Goal: Task Accomplishment & Management: Use online tool/utility

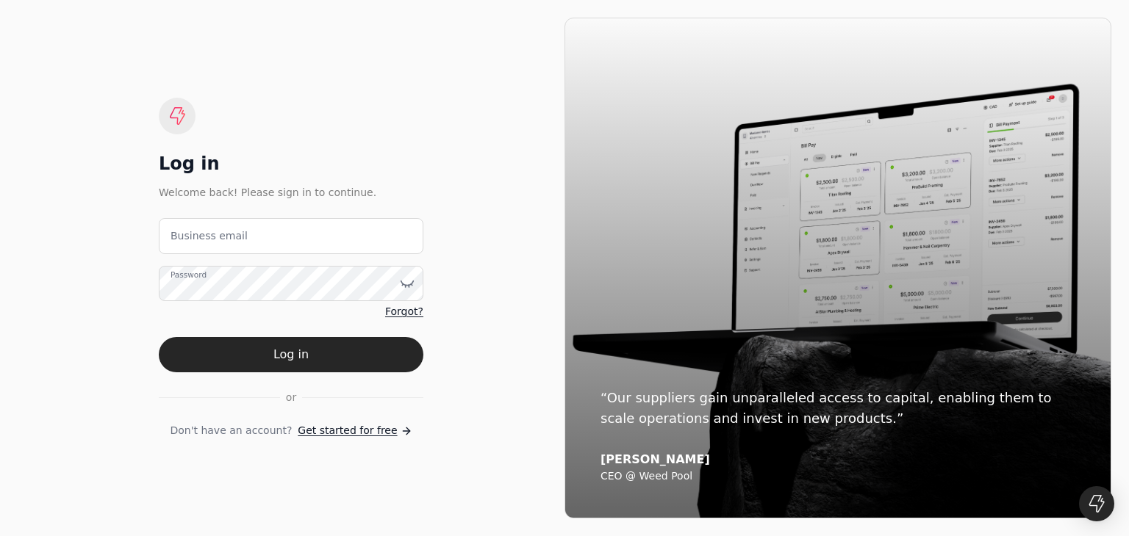
drag, startPoint x: 0, startPoint y: 0, endPoint x: 220, endPoint y: 238, distance: 324.5
click at [220, 238] on email "Business email" at bounding box center [291, 236] width 265 height 36
type email "[EMAIL_ADDRESS][DOMAIN_NAME]"
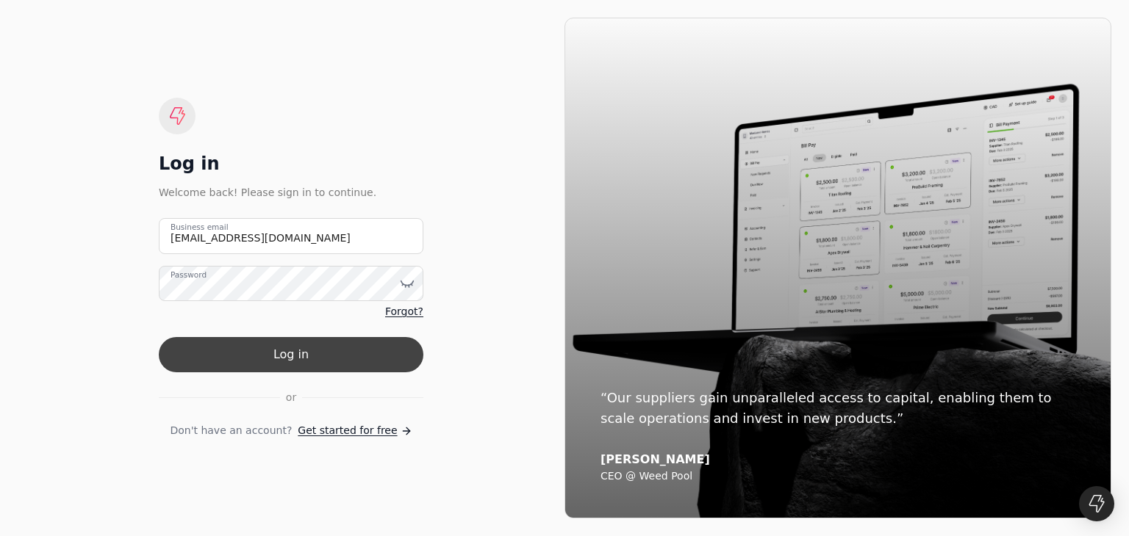
click at [288, 362] on button "Log in" at bounding box center [291, 354] width 265 height 35
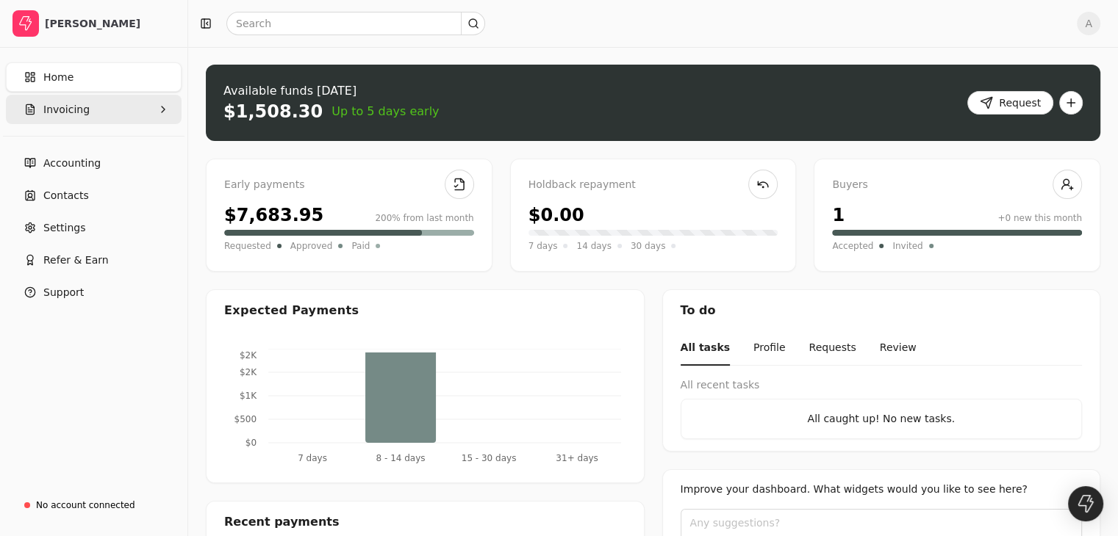
click at [50, 109] on span "Invoicing" at bounding box center [66, 109] width 46 height 15
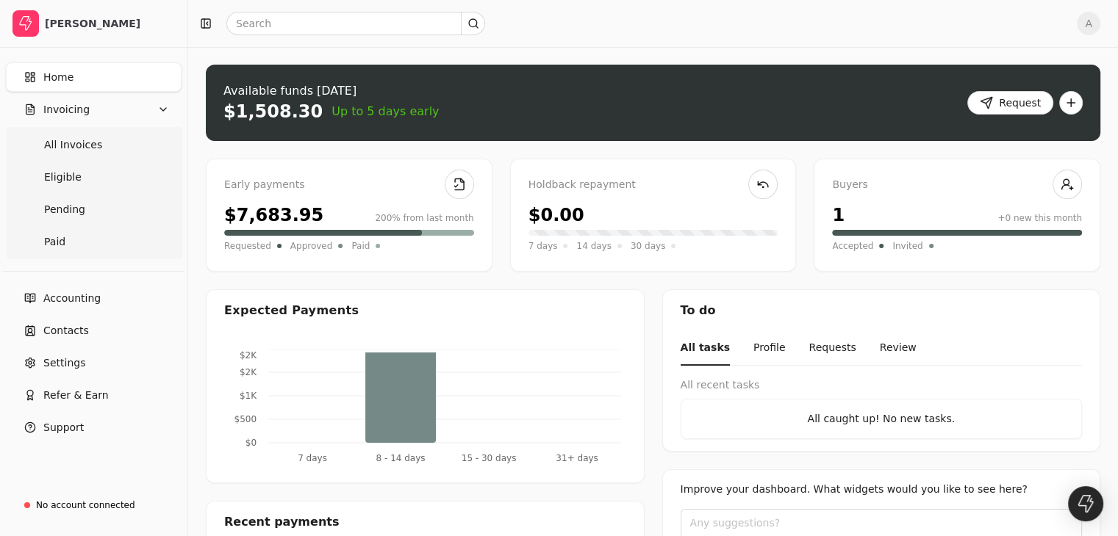
click at [65, 80] on span "Home" at bounding box center [58, 77] width 30 height 15
click at [93, 111] on button "Invoicing" at bounding box center [94, 109] width 176 height 29
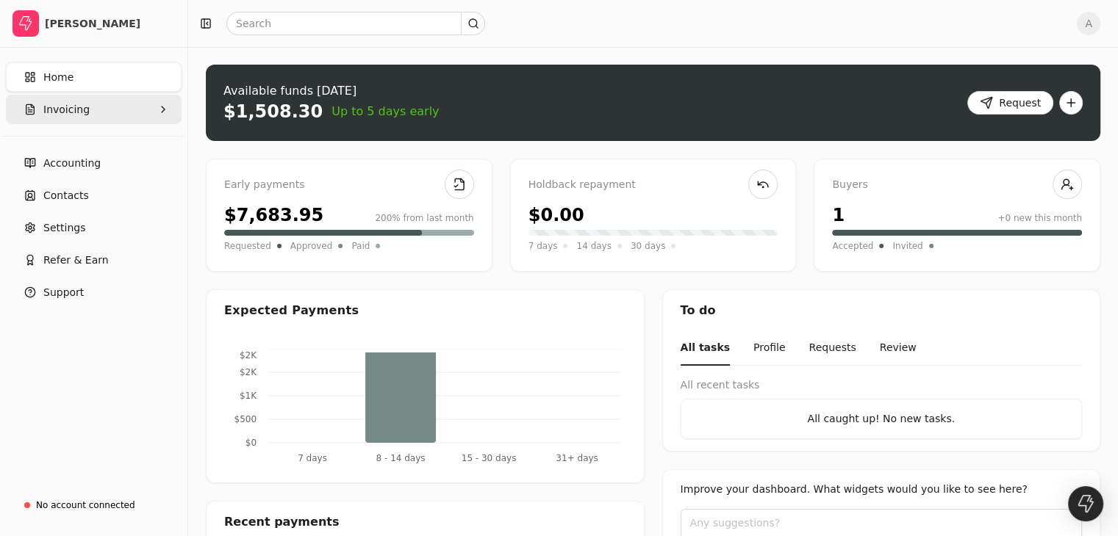
click at [93, 111] on button "Invoicing" at bounding box center [94, 109] width 176 height 29
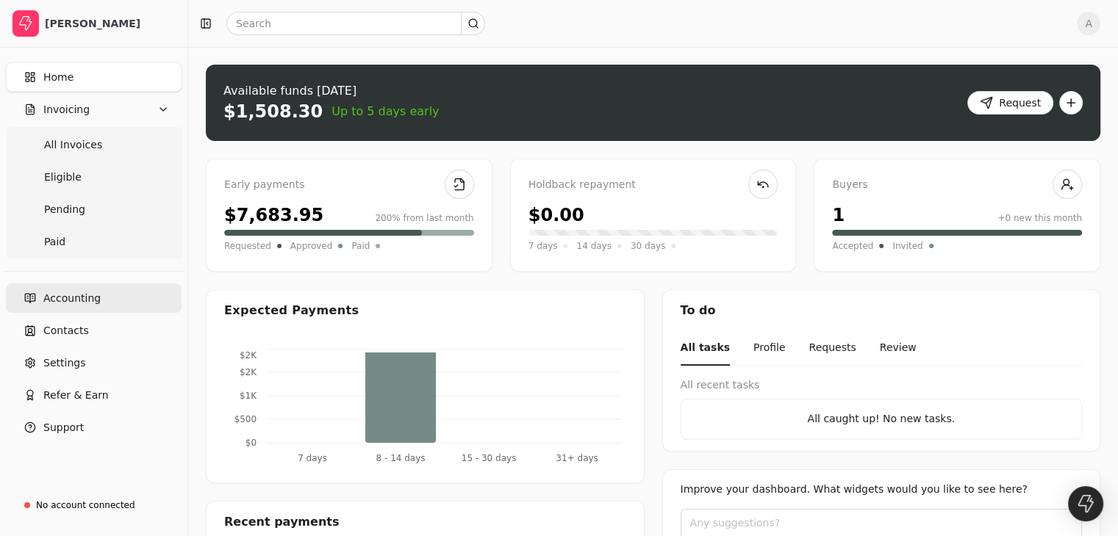
click at [76, 303] on span "Accounting" at bounding box center [71, 298] width 57 height 15
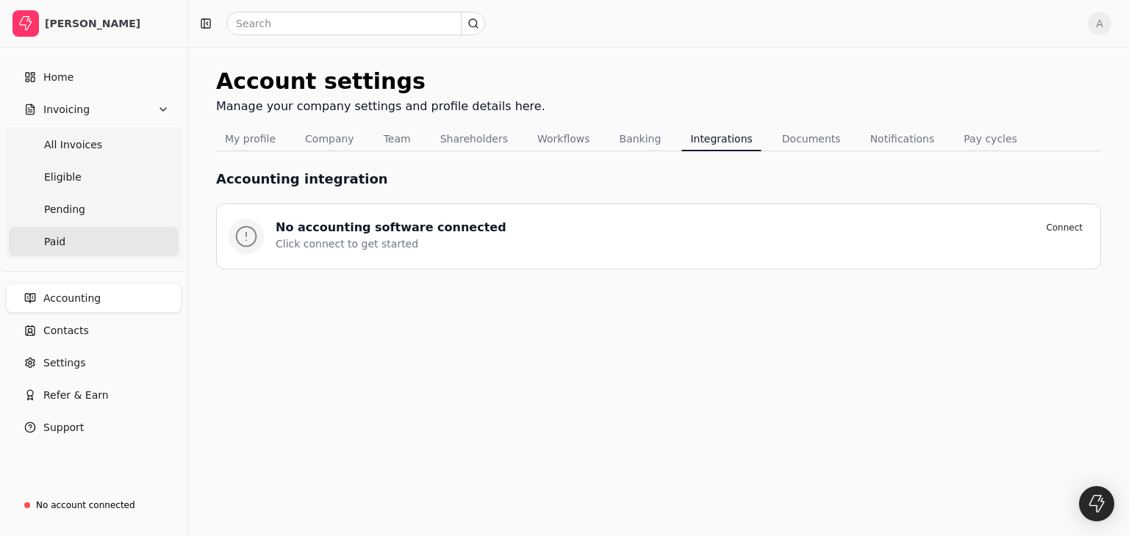
click at [49, 239] on span "Paid" at bounding box center [54, 241] width 21 height 15
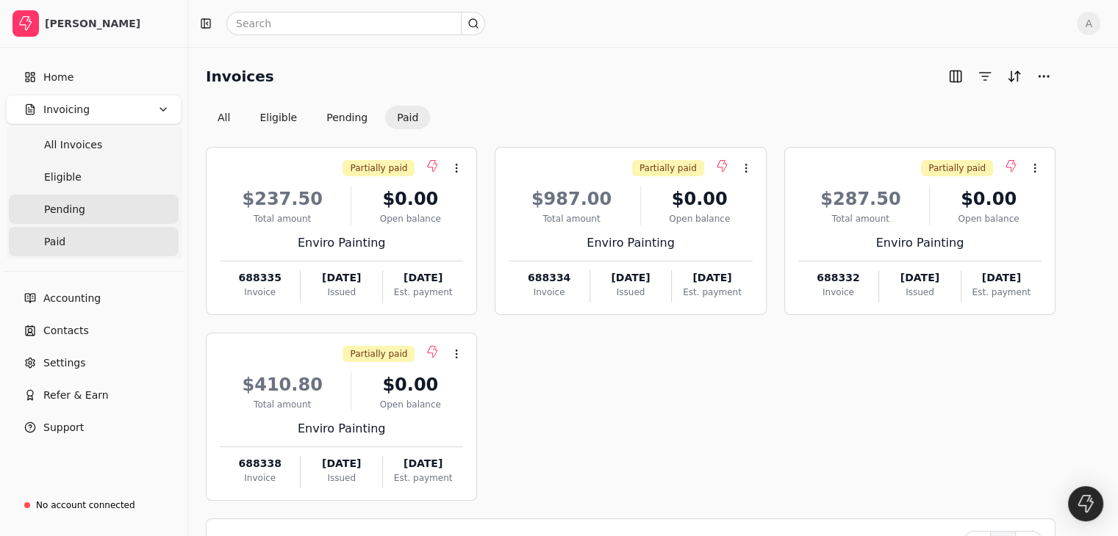
click at [59, 207] on span "Pending" at bounding box center [64, 209] width 41 height 15
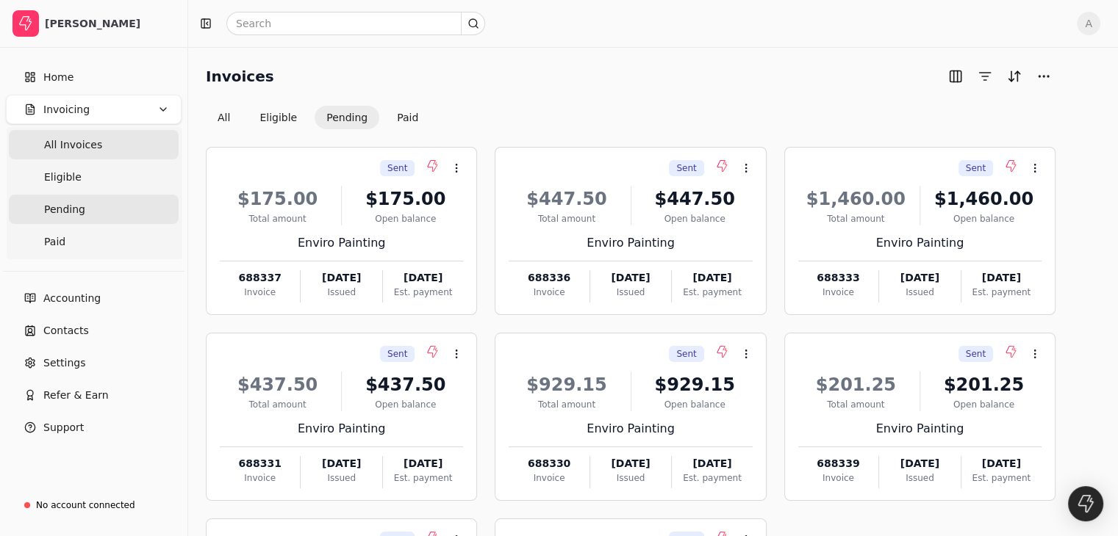
click at [65, 148] on span "All Invoices" at bounding box center [73, 144] width 58 height 15
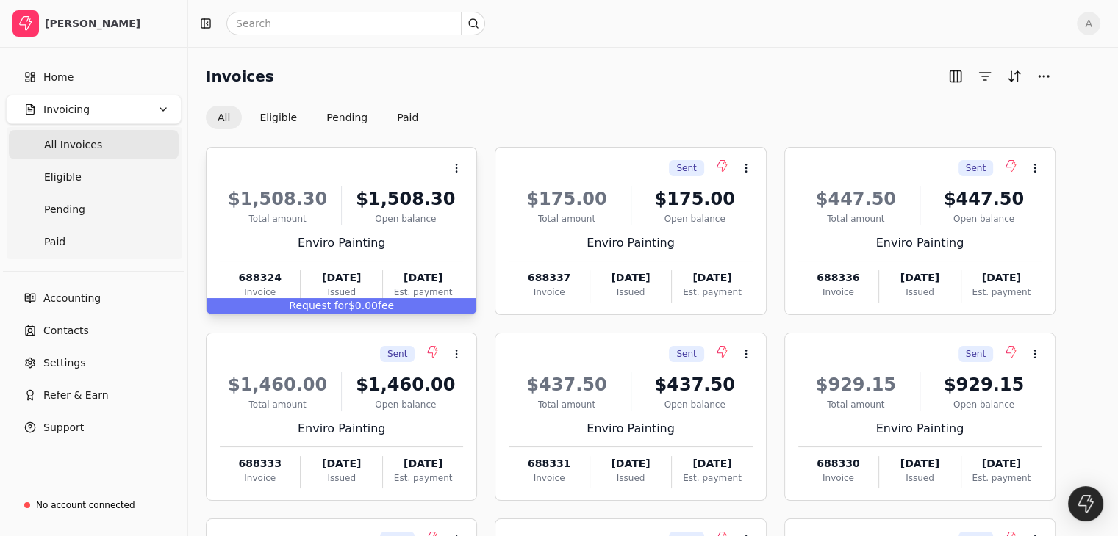
click at [348, 308] on span "Request for" at bounding box center [319, 306] width 60 height 12
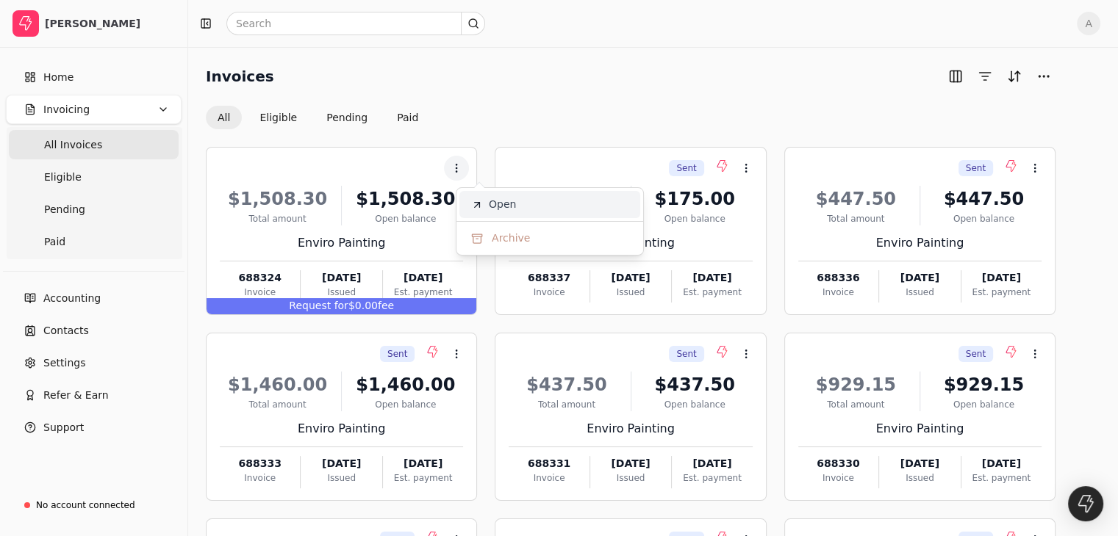
click at [517, 202] on li "Open" at bounding box center [549, 204] width 181 height 27
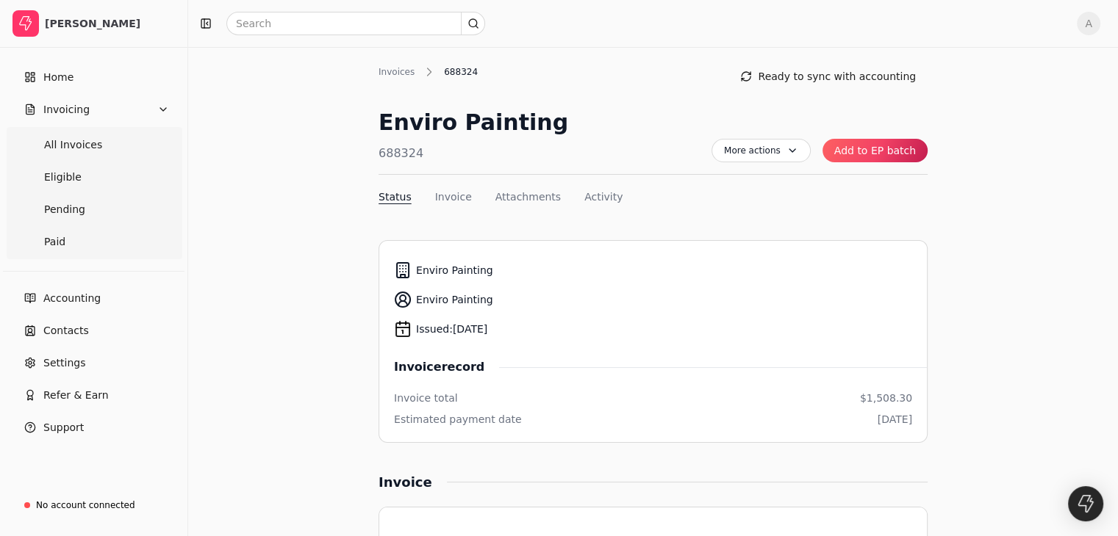
click at [859, 152] on button "Add to EP batch" at bounding box center [874, 151] width 105 height 24
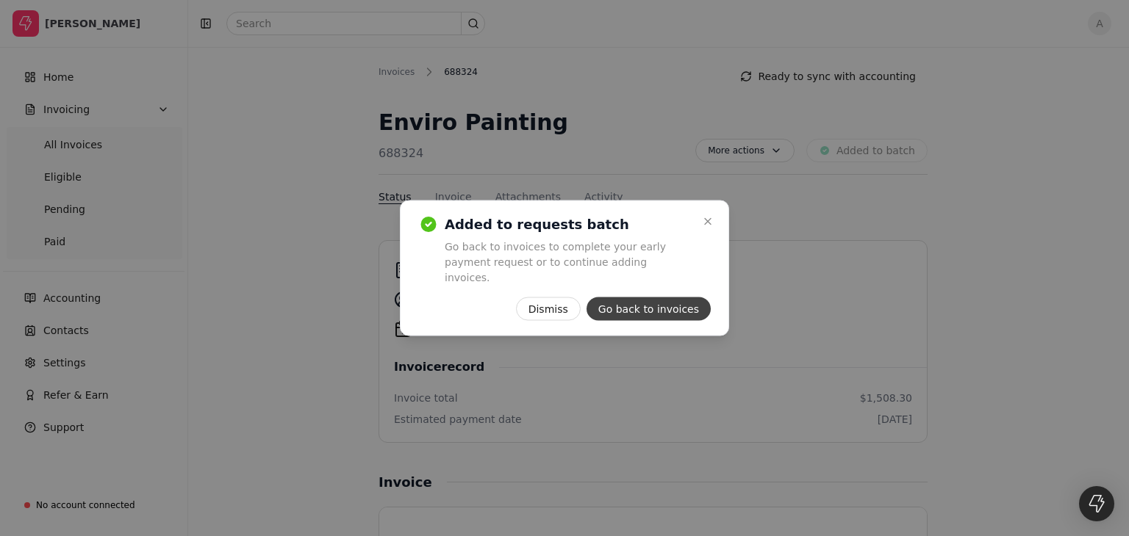
click at [626, 304] on button "Go back to invoices" at bounding box center [648, 310] width 124 height 24
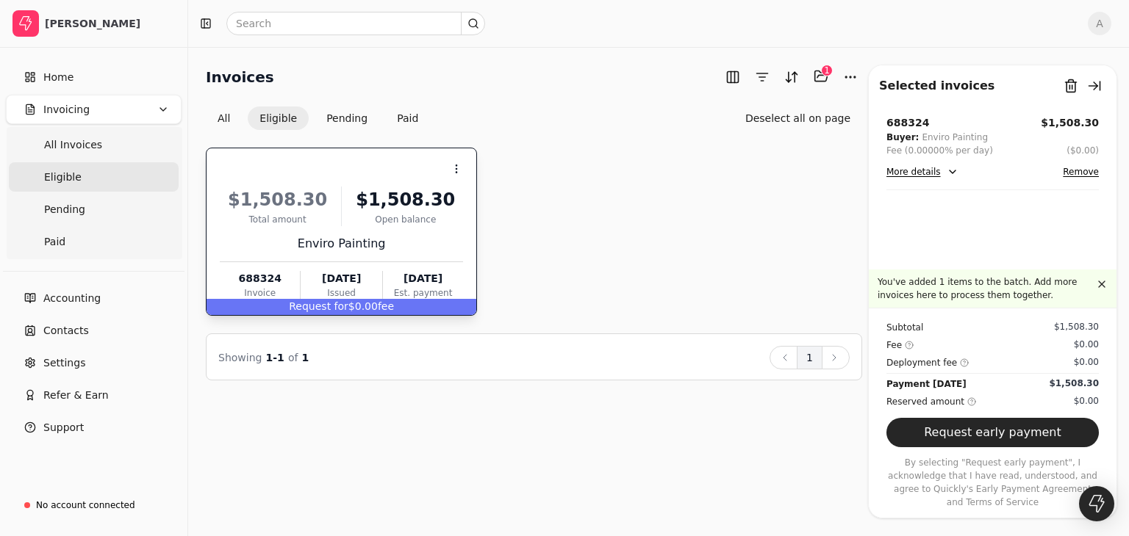
click at [367, 306] on div "Request for $0.00 fee" at bounding box center [342, 307] width 270 height 16
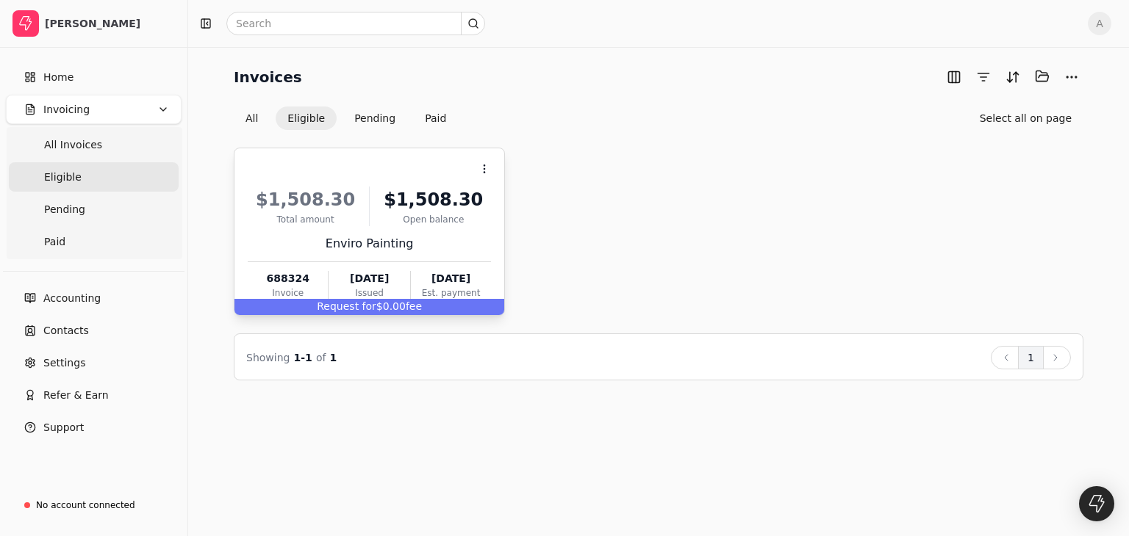
click at [367, 306] on span "Request for" at bounding box center [347, 307] width 60 height 12
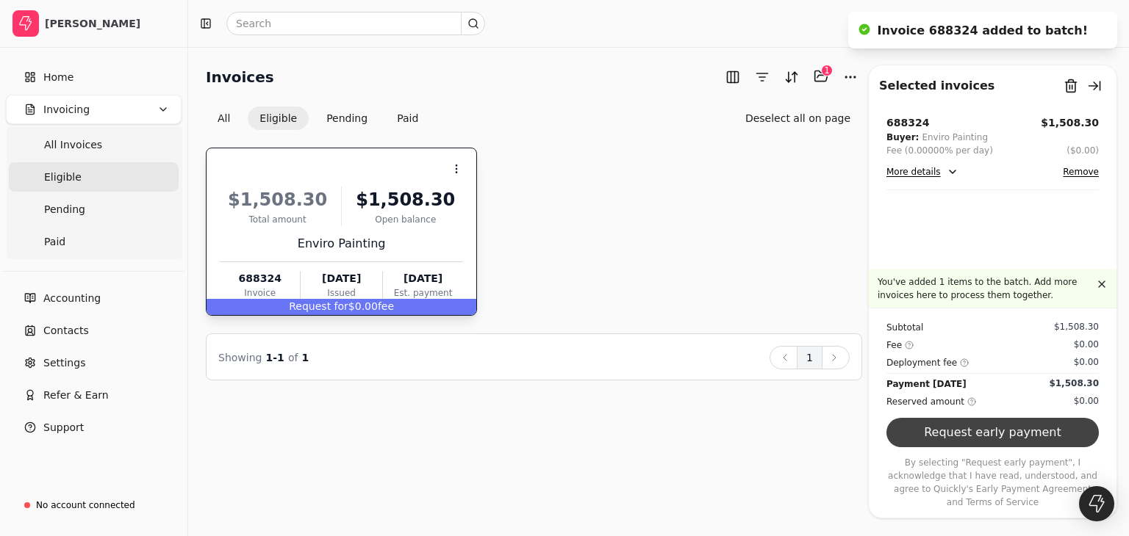
click at [964, 448] on button "Request early payment" at bounding box center [992, 432] width 212 height 29
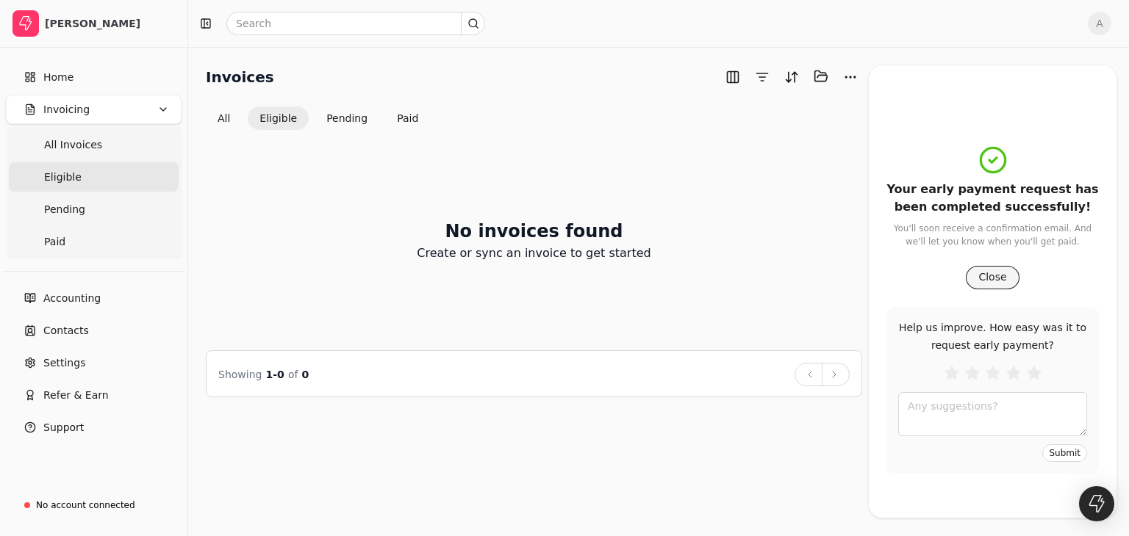
click at [979, 279] on button "Close" at bounding box center [992, 278] width 53 height 24
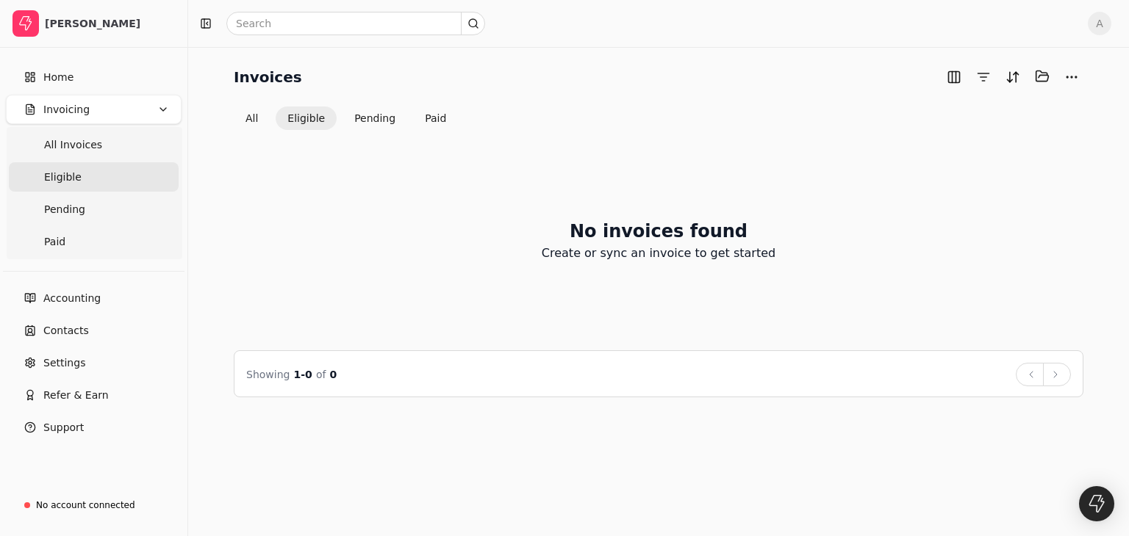
click at [63, 111] on span "Invoicing" at bounding box center [66, 109] width 46 height 15
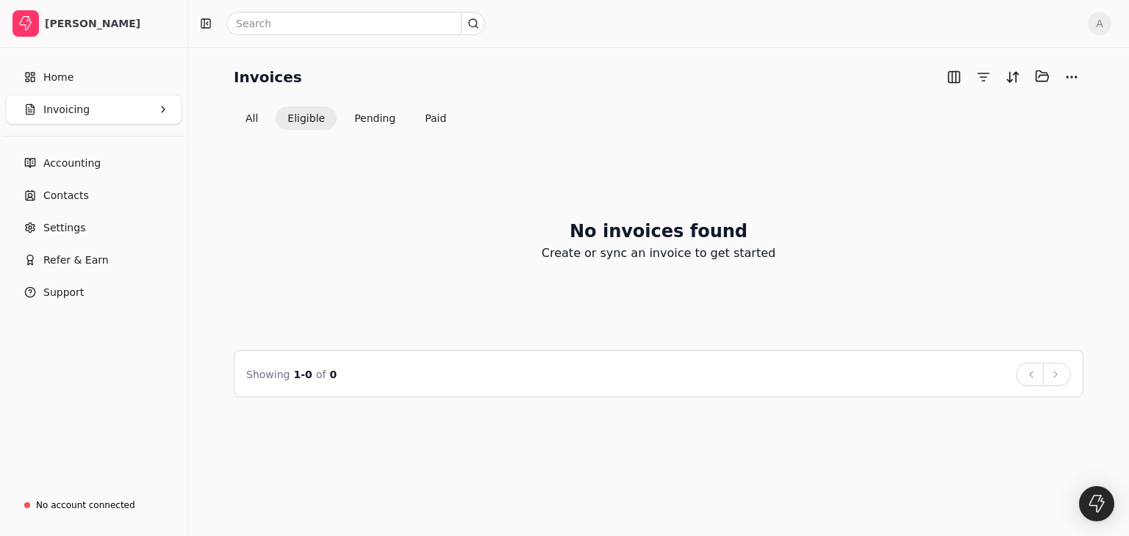
click at [166, 112] on icon "button" at bounding box center [163, 110] width 12 height 12
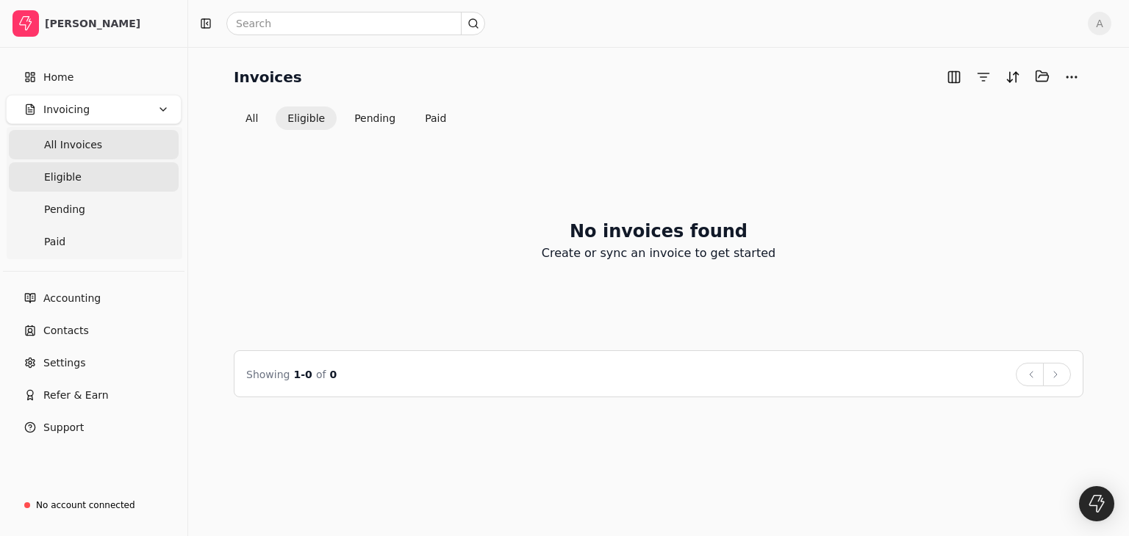
click at [93, 145] on span "All Invoices" at bounding box center [73, 144] width 58 height 15
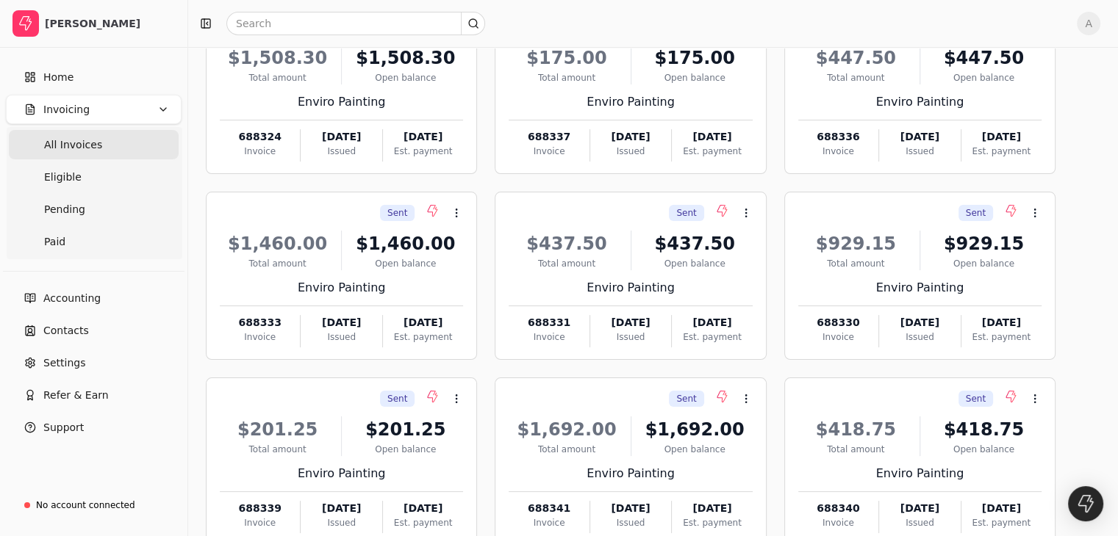
scroll to position [232, 0]
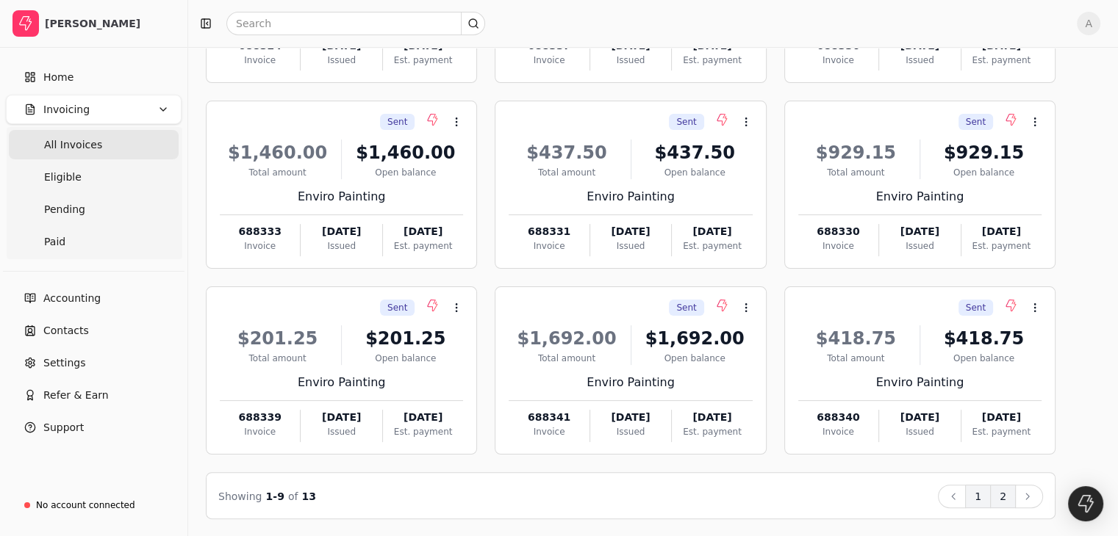
click at [1016, 502] on button "2" at bounding box center [1003, 497] width 26 height 24
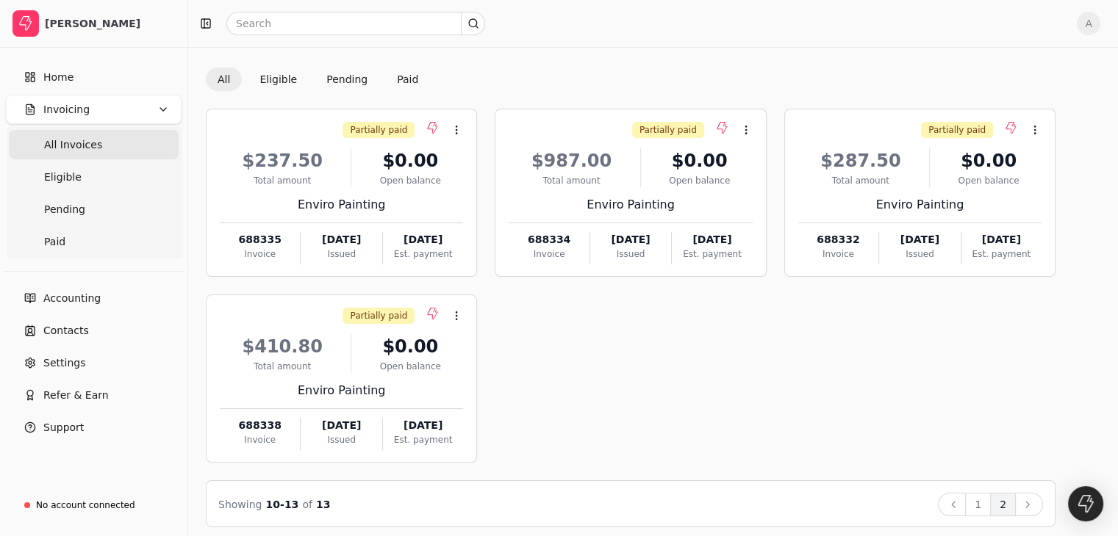
scroll to position [46, 0]
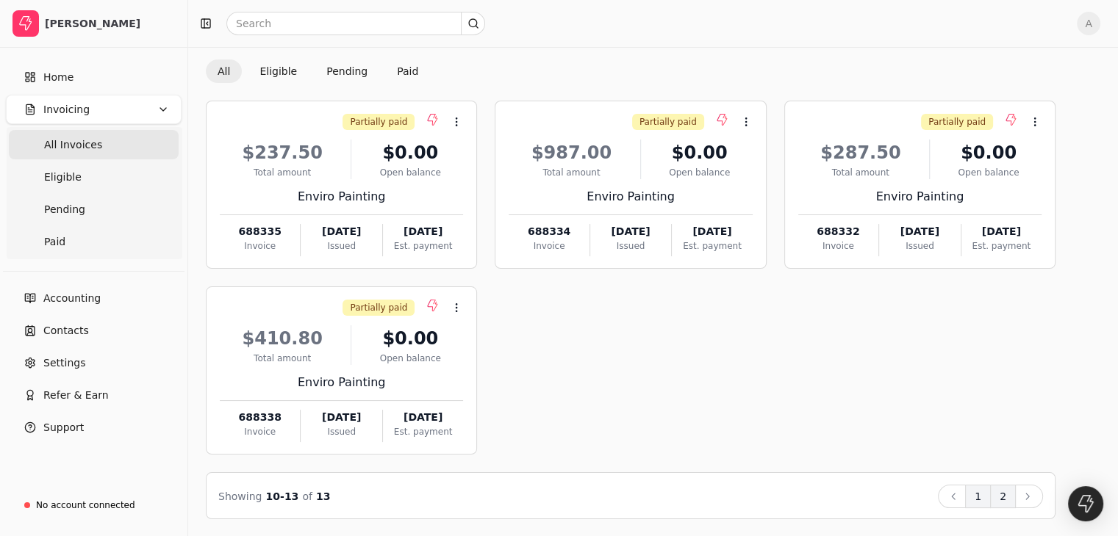
click at [991, 495] on button "1" at bounding box center [978, 497] width 26 height 24
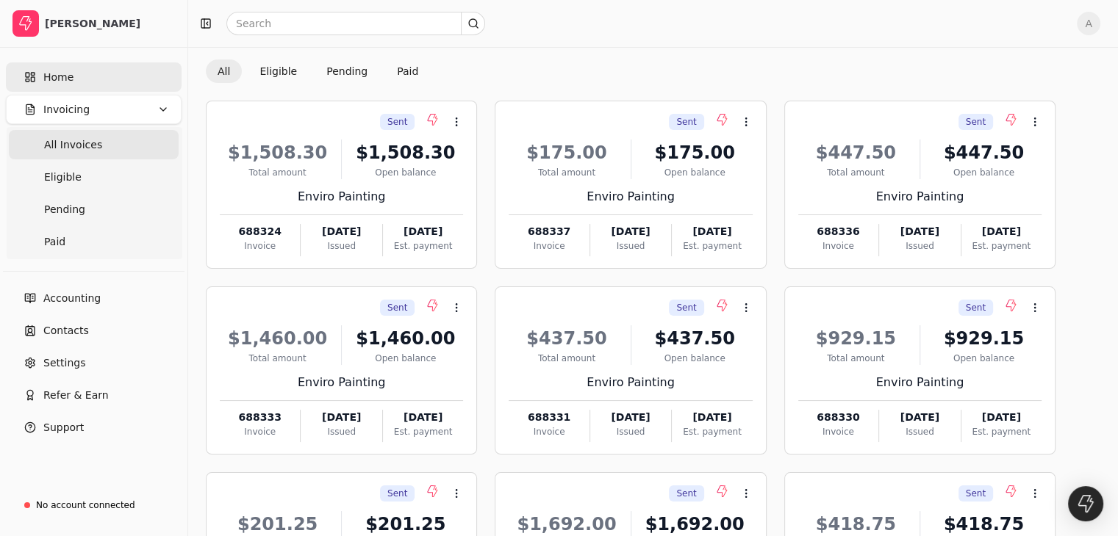
click at [73, 79] on link "Home" at bounding box center [94, 76] width 176 height 29
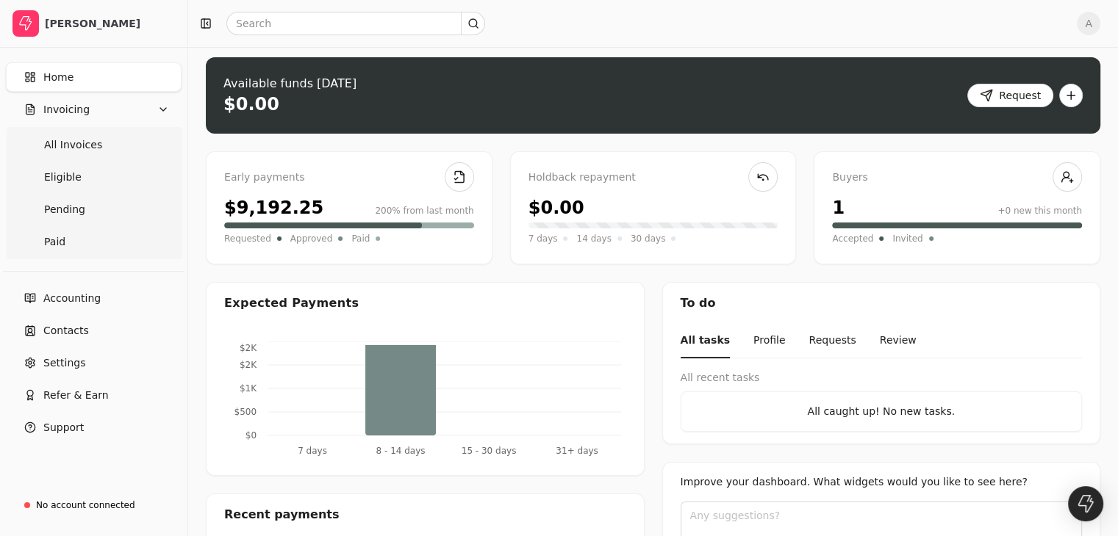
scroll to position [10, 0]
